Goal: Information Seeking & Learning: Find specific fact

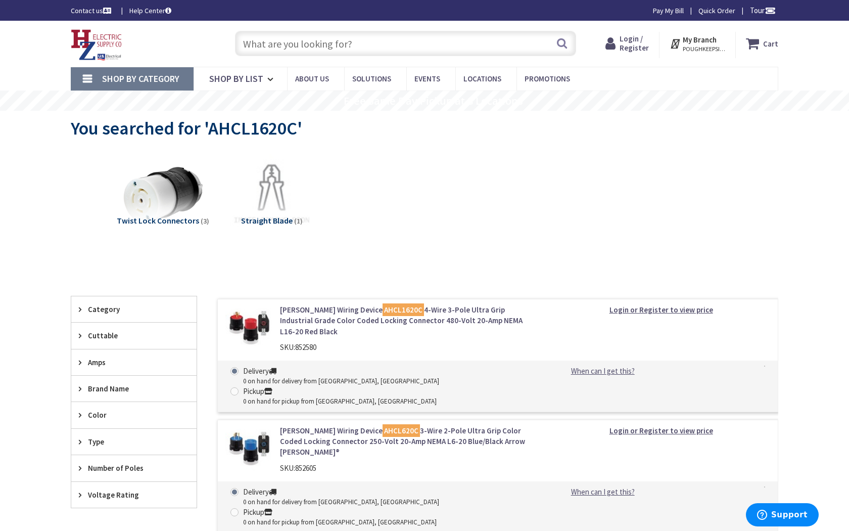
type input "Hood Blvd, [GEOGRAPHIC_DATA], [GEOGRAPHIC_DATA]"
